Goal: Find specific page/section: Find specific page/section

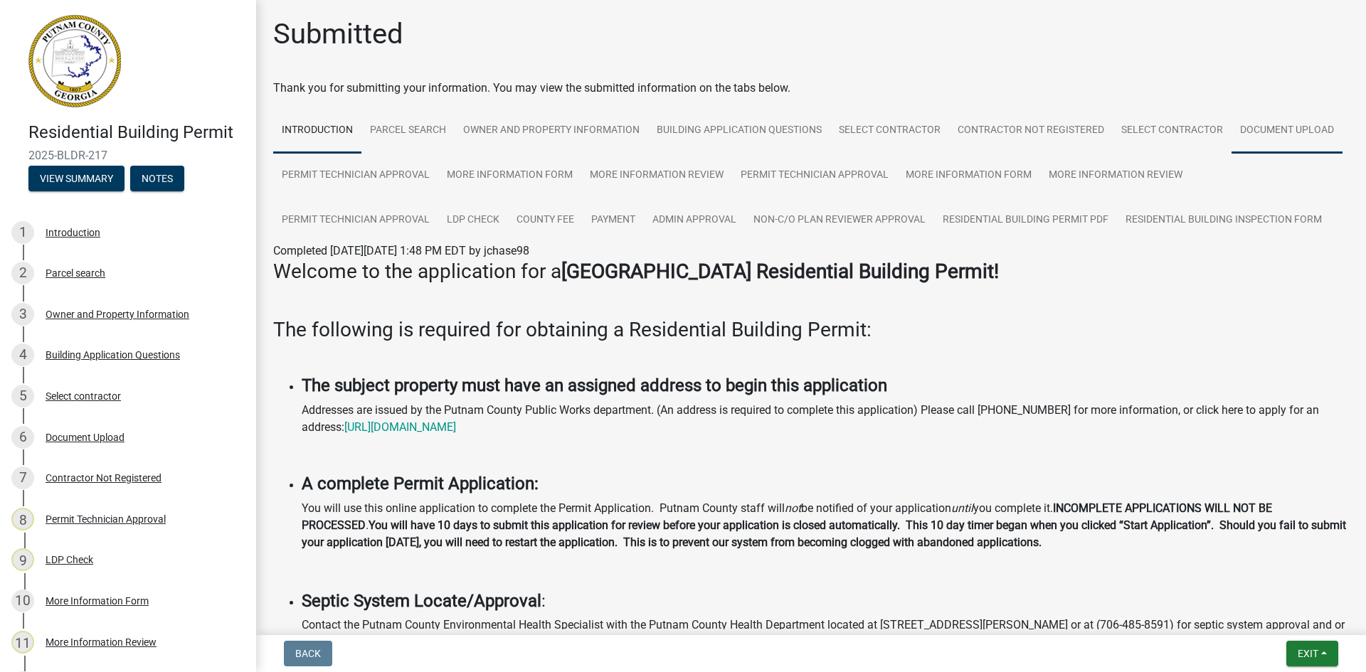
click at [1232, 154] on link "Document Upload" at bounding box center [1287, 131] width 111 height 46
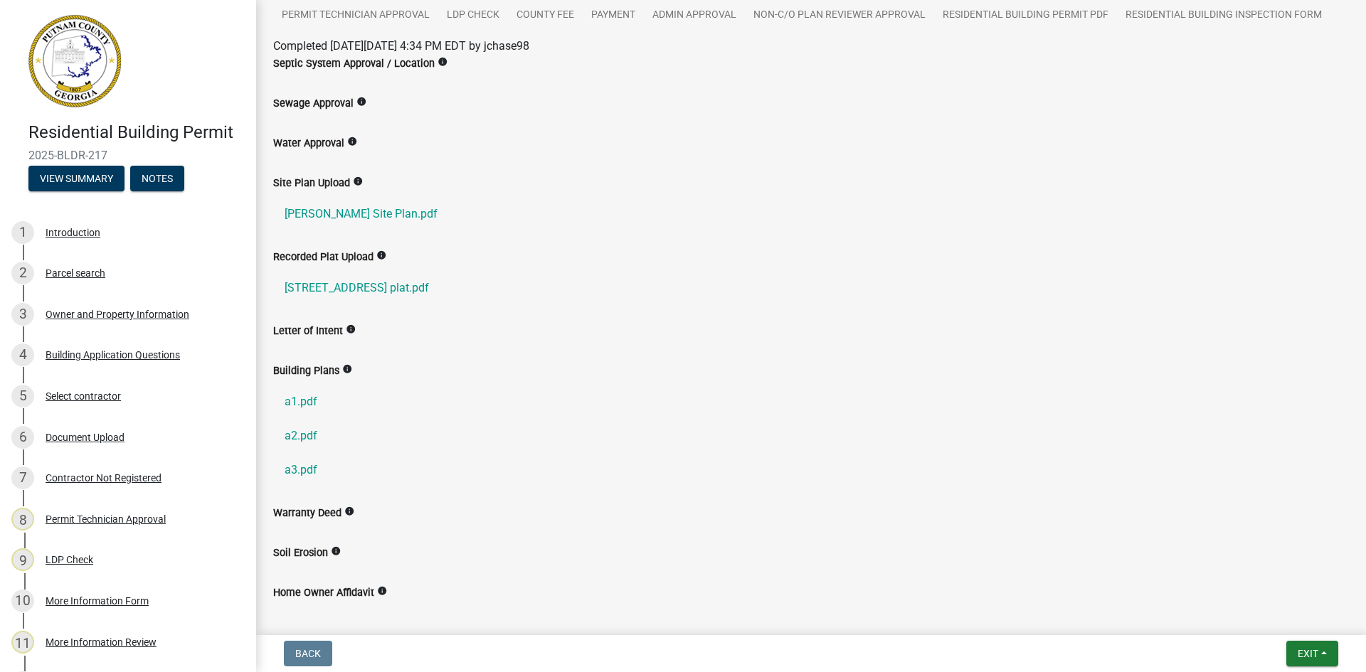
scroll to position [213, 0]
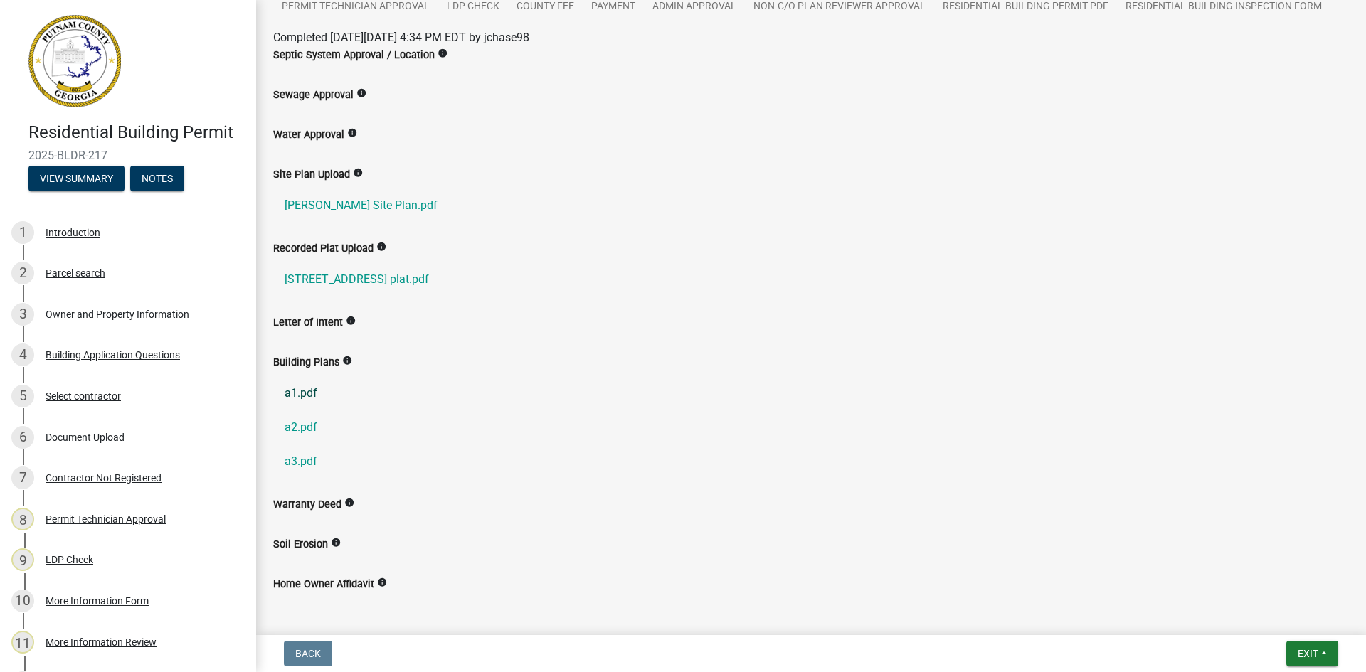
click at [310, 392] on link "a1.pdf" at bounding box center [811, 393] width 1076 height 34
click at [300, 428] on link "a2.pdf" at bounding box center [811, 428] width 1076 height 34
click at [301, 462] on link "a3.pdf" at bounding box center [811, 462] width 1076 height 34
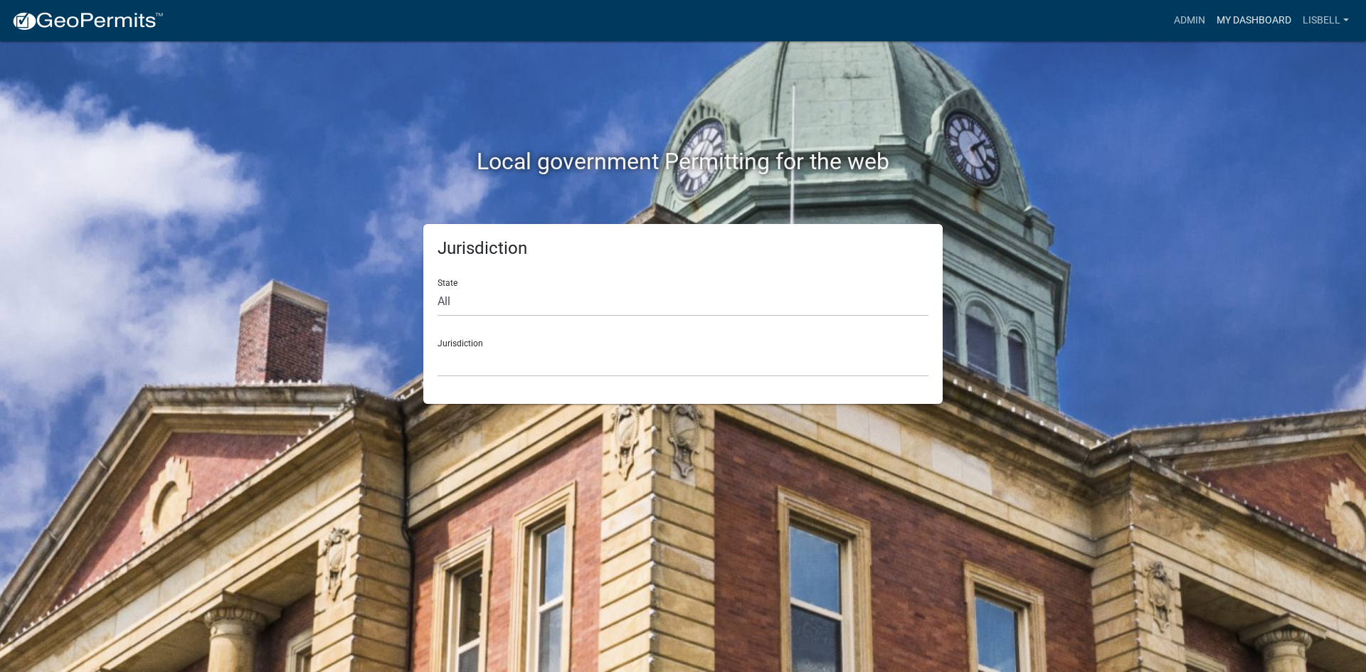
click at [1266, 16] on link "My Dashboard" at bounding box center [1254, 20] width 86 height 27
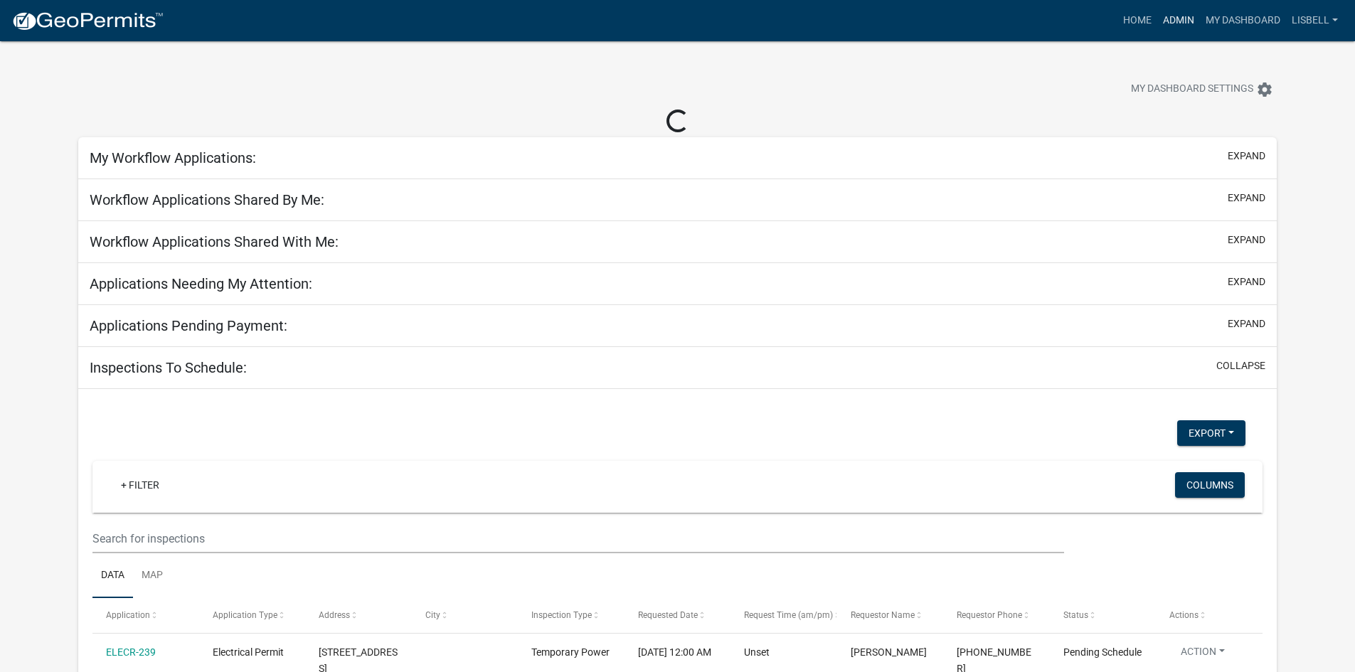
click at [1185, 20] on link "Admin" at bounding box center [1179, 20] width 43 height 27
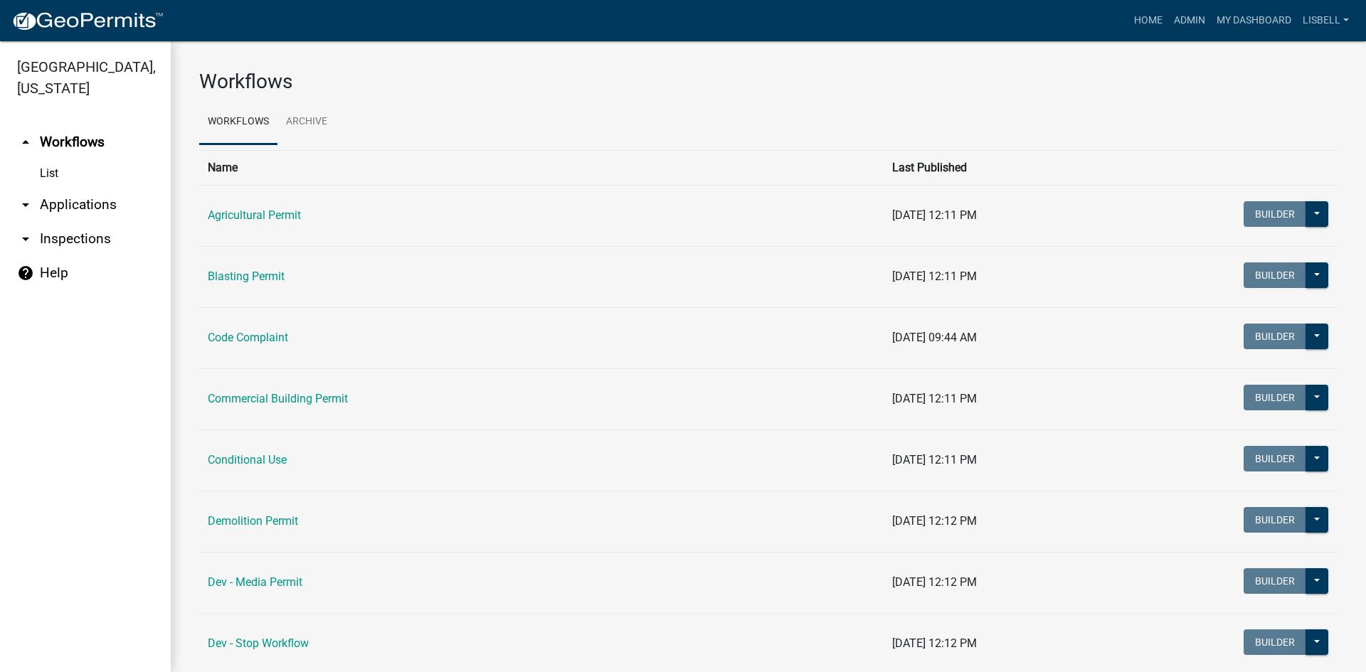
click at [70, 207] on link "arrow_drop_down Applications" at bounding box center [85, 205] width 171 height 34
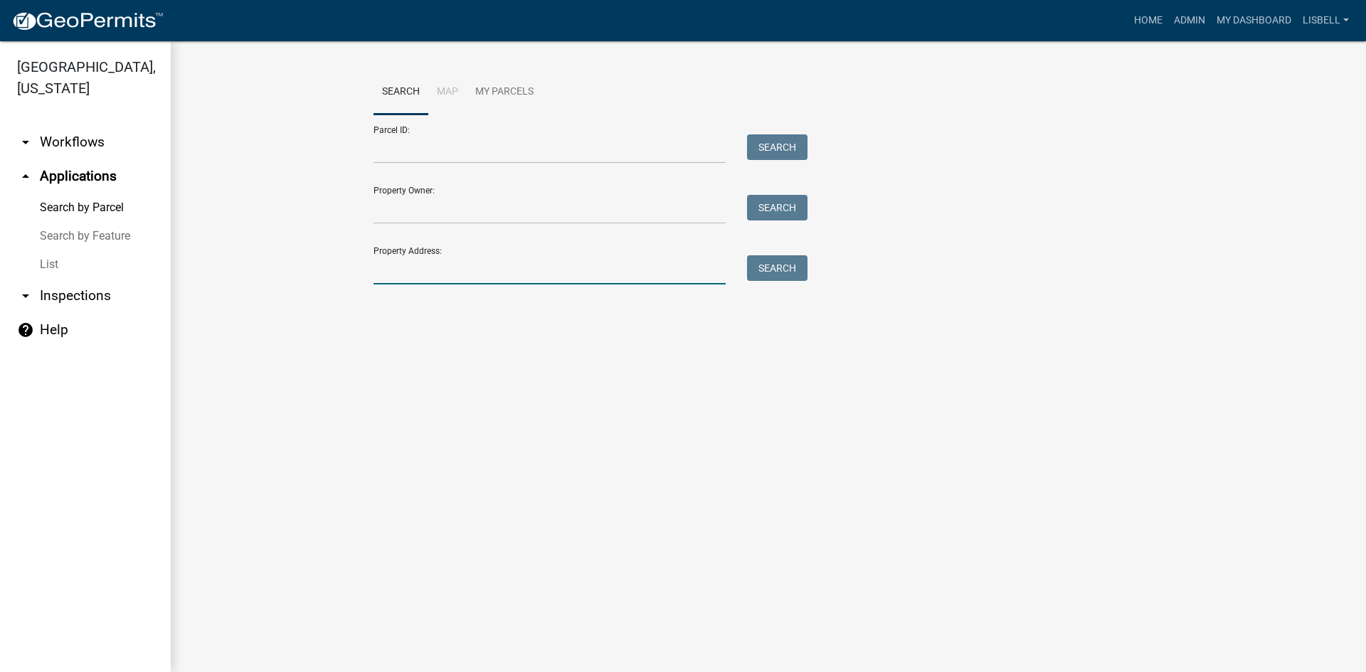
click at [428, 284] on input "Property Address:" at bounding box center [550, 269] width 352 height 29
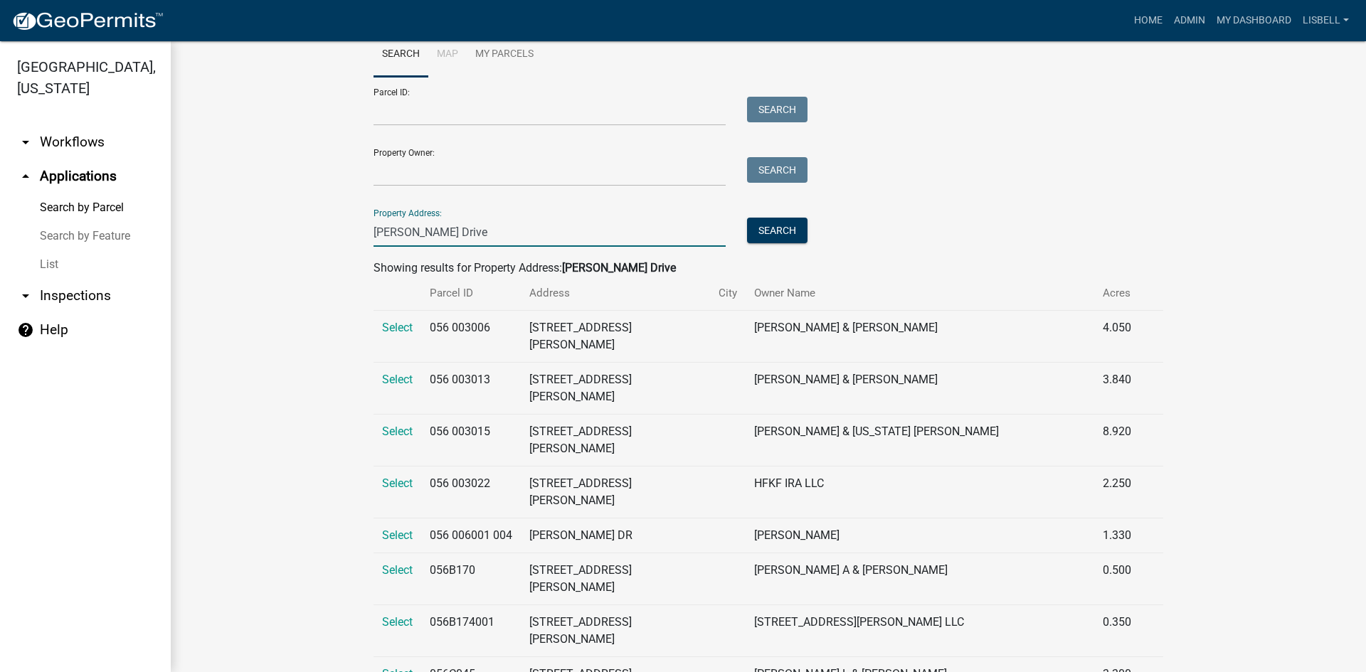
scroll to position [71, 0]
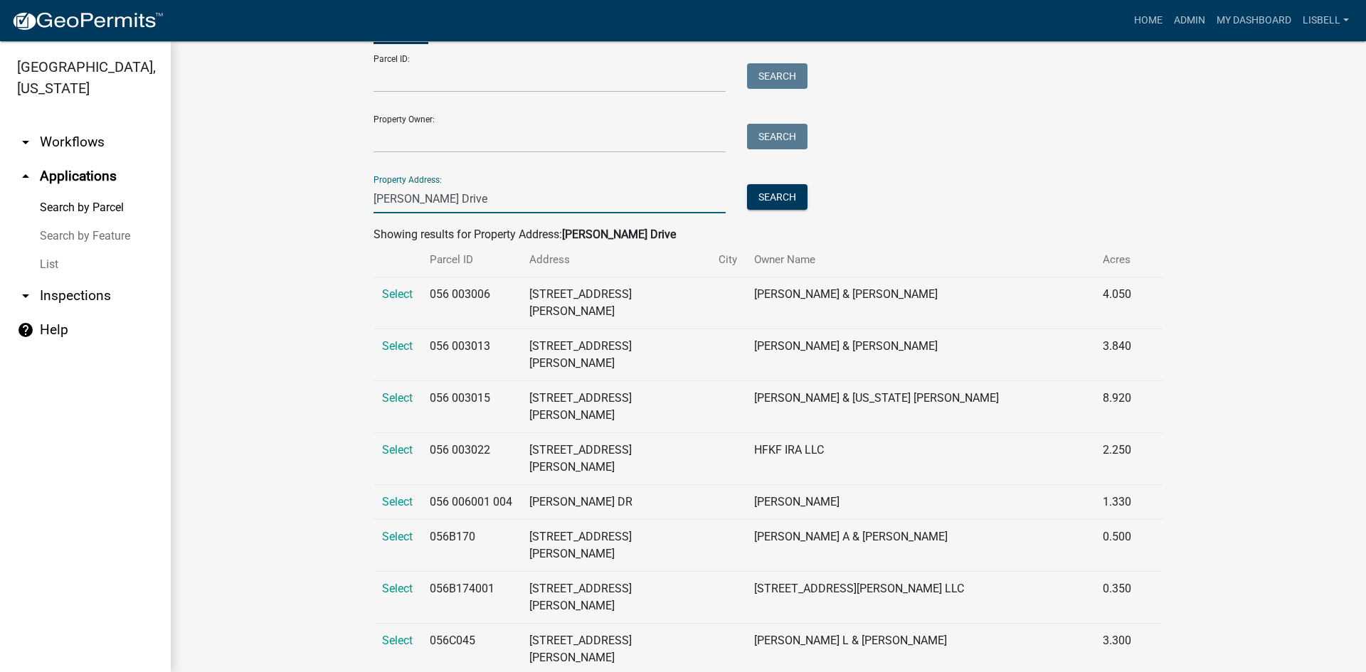
type input "[PERSON_NAME] Drive"
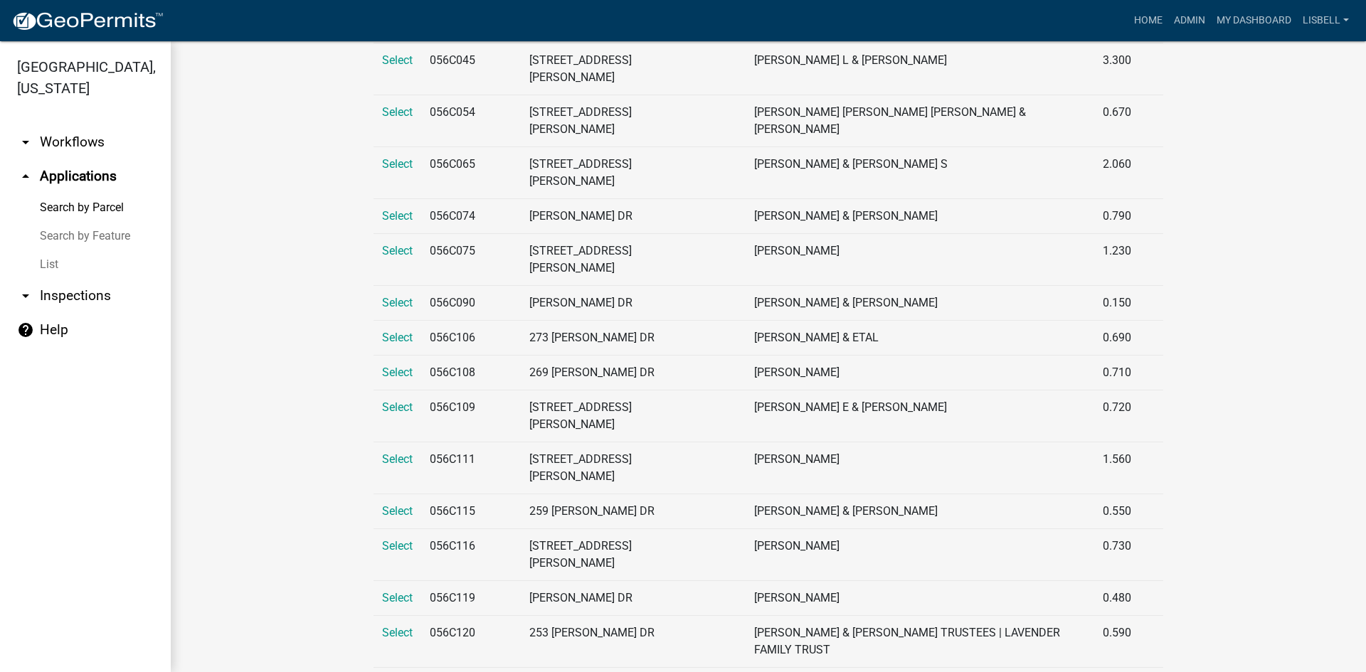
scroll to position [854, 0]
